Goal: Task Accomplishment & Management: Manage account settings

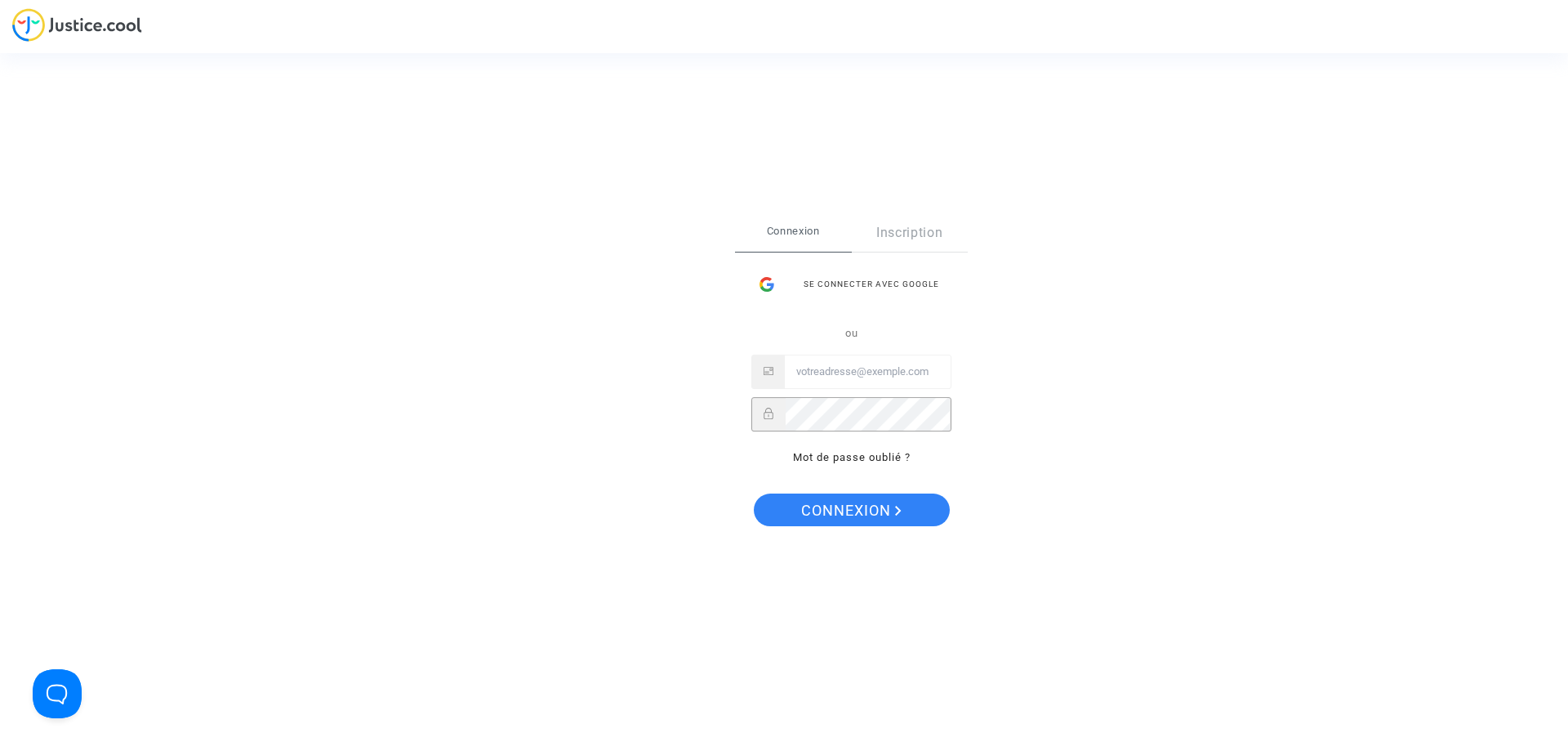
drag, startPoint x: 822, startPoint y: 369, endPoint x: 828, endPoint y: 395, distance: 26.7
click at [822, 369] on input "Email" at bounding box center [868, 372] width 166 height 33
paste input "[EMAIL_ADDRESS][DOMAIN_NAME]"
type input "[EMAIL_ADDRESS][DOMAIN_NAME]"
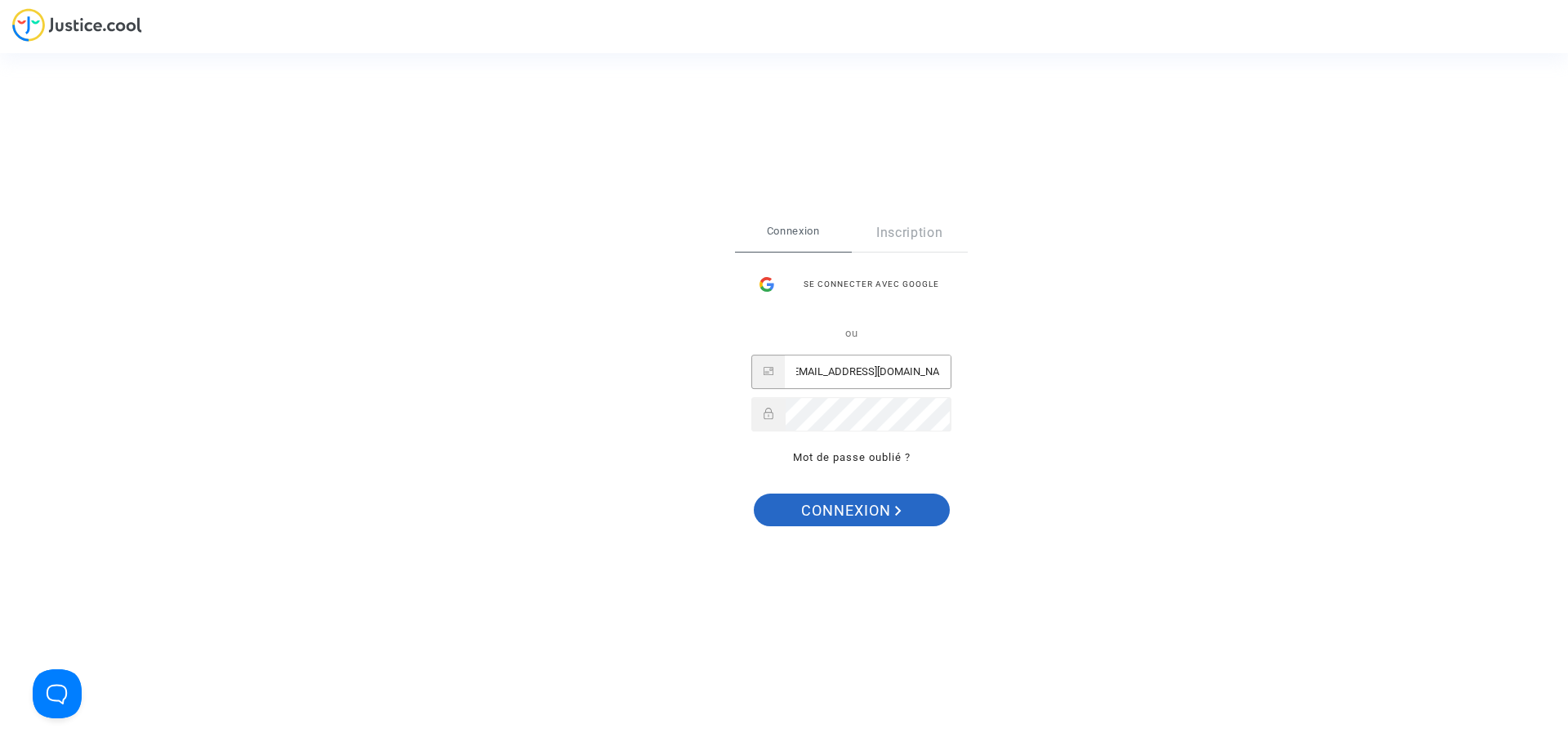
click at [816, 519] on span "Connexion" at bounding box center [851, 510] width 101 height 34
